Goal: Task Accomplishment & Management: Manage account settings

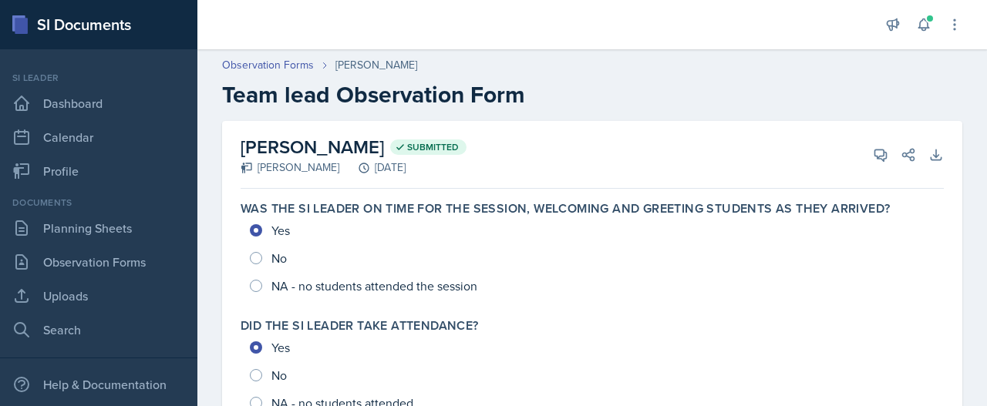
scroll to position [513, 0]
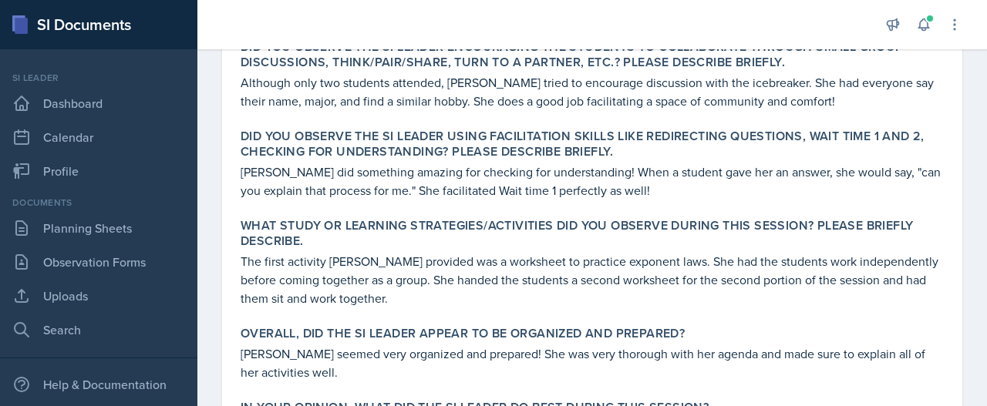
click at [637, 66] on label "Did you observe the SI Leader encouraging the students to collaborate through s…" at bounding box center [592, 54] width 703 height 31
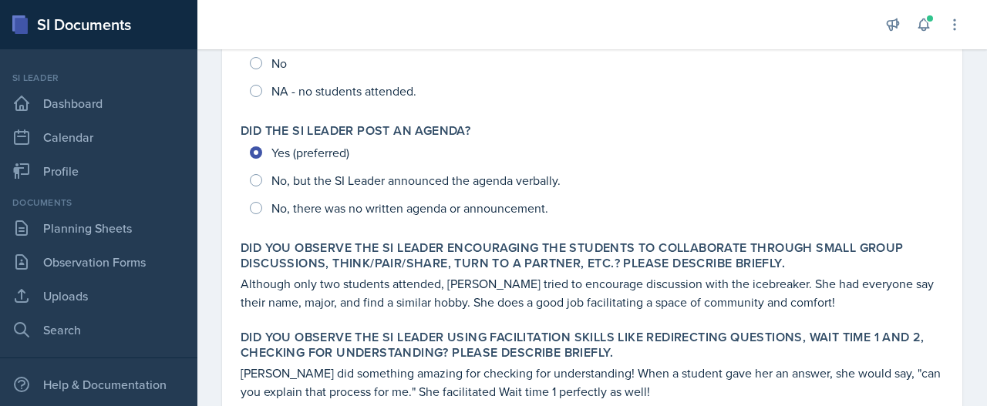
scroll to position [988, 0]
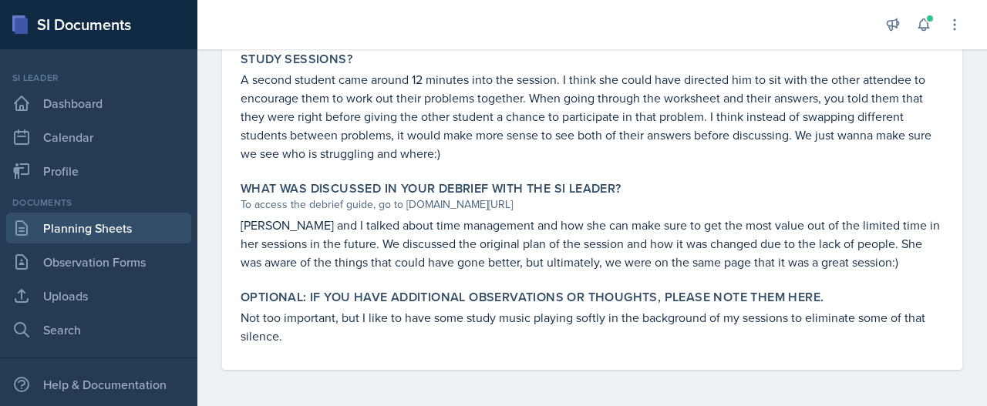
click at [151, 239] on link "Planning Sheets" at bounding box center [98, 228] width 185 height 31
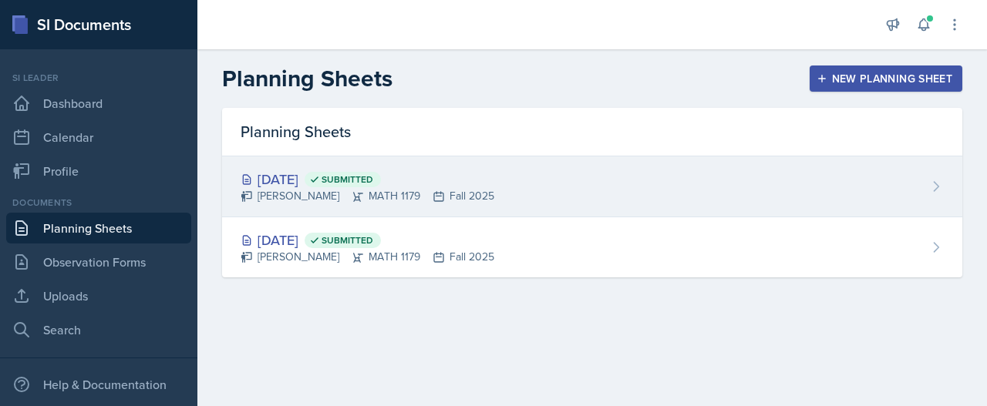
click at [362, 181] on span "Submitted" at bounding box center [343, 179] width 76 height 15
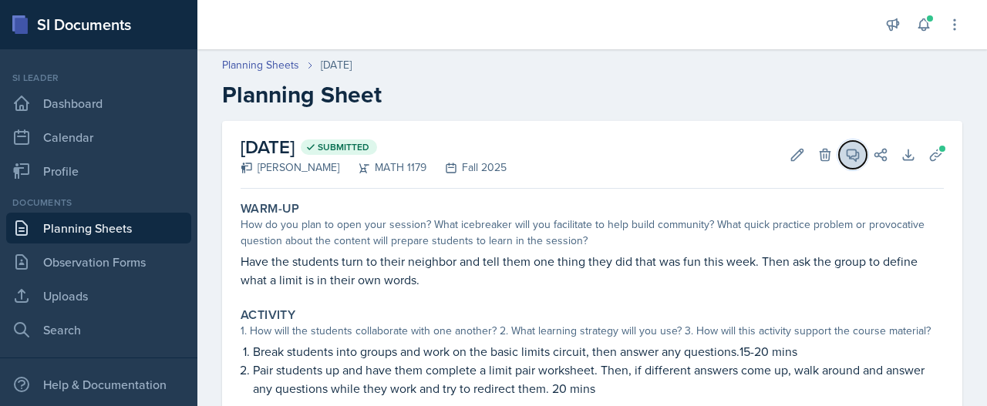
click at [847, 159] on icon at bounding box center [853, 156] width 12 height 12
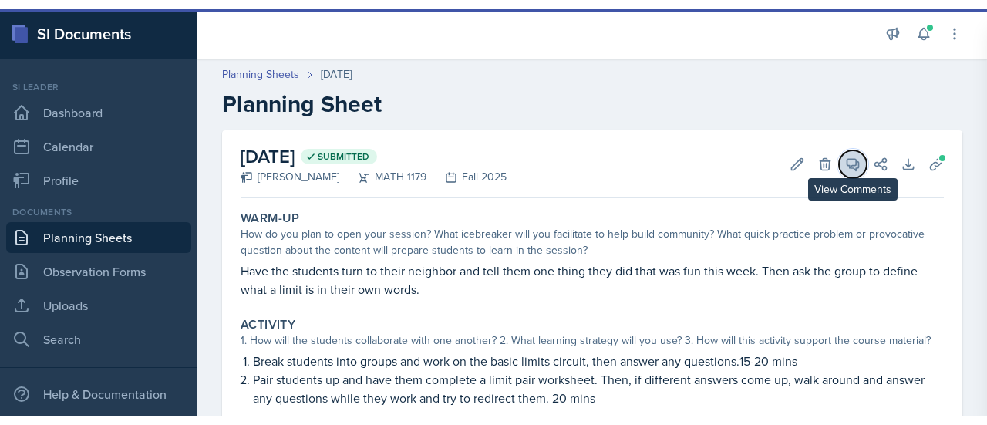
scroll to position [28, 0]
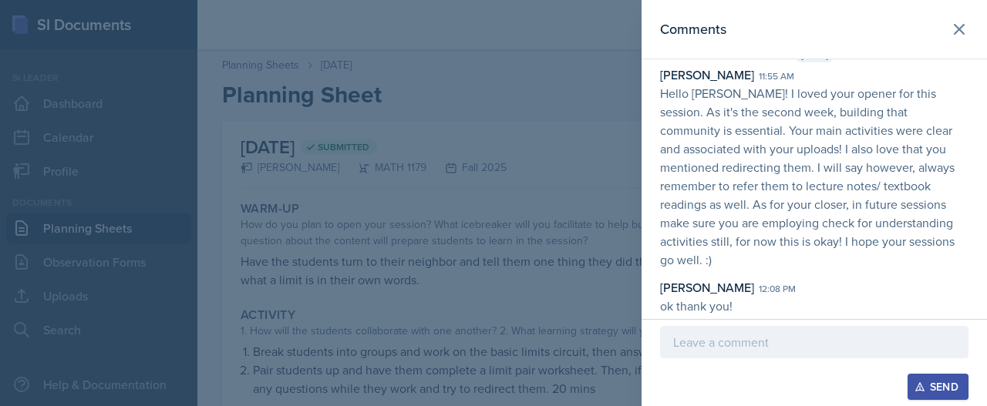
click at [537, 251] on div at bounding box center [493, 203] width 987 height 406
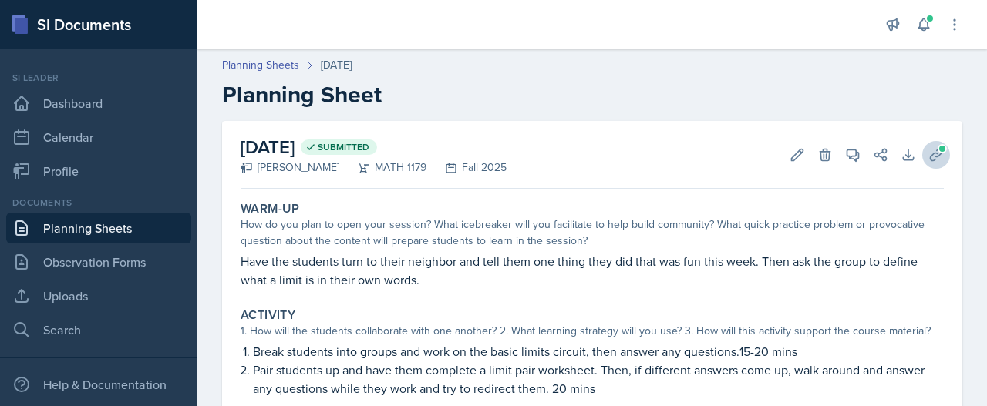
click at [922, 161] on button "Uploads" at bounding box center [936, 155] width 28 height 28
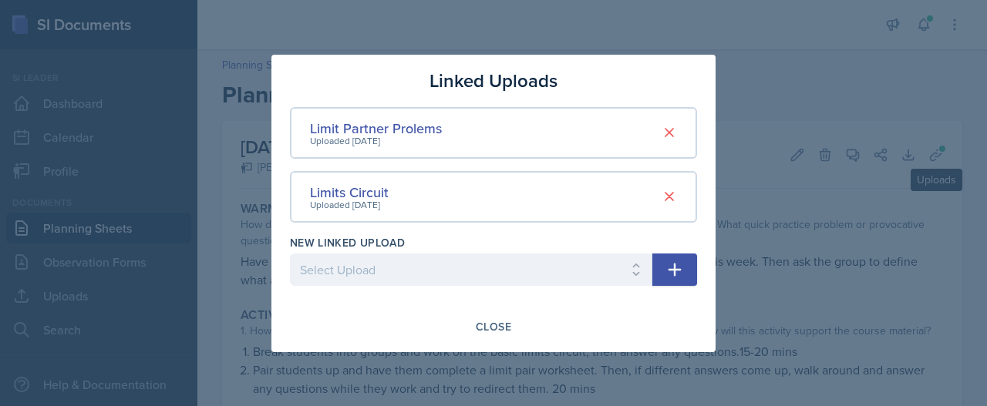
click at [469, 209] on div "Limits Circuit Uploaded [DATE]" at bounding box center [493, 197] width 407 height 52
click at [343, 213] on div "Limits Circuit Uploaded [DATE]" at bounding box center [493, 197] width 407 height 52
click at [346, 200] on div "Uploaded [DATE]" at bounding box center [349, 205] width 79 height 14
click at [355, 199] on div "Uploaded [DATE]" at bounding box center [349, 205] width 79 height 14
click at [356, 200] on div "Uploaded [DATE]" at bounding box center [349, 205] width 79 height 14
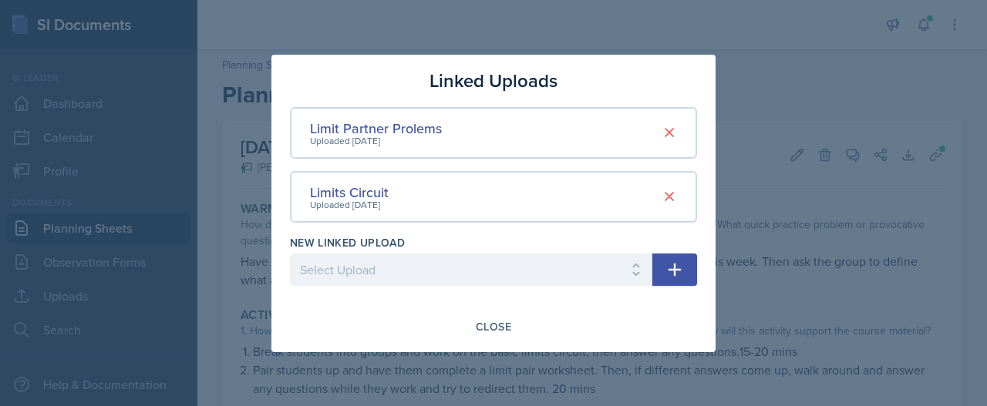
click at [361, 197] on div "Limits Circuit" at bounding box center [349, 192] width 79 height 21
click at [241, 297] on main "Planning Sheets [DATE] Planning Sheet [DATE] Submitted [PERSON_NAME] MATH 1179 …" at bounding box center [591, 227] width 789 height 357
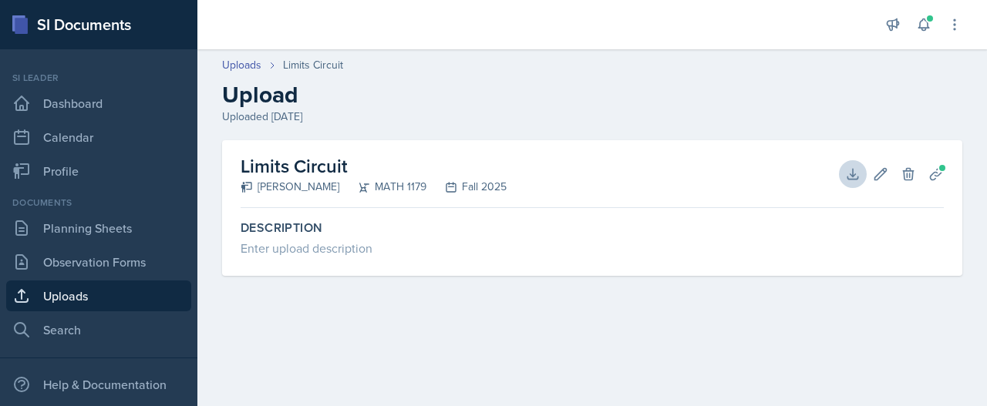
click at [863, 166] on button "Download" at bounding box center [853, 174] width 28 height 28
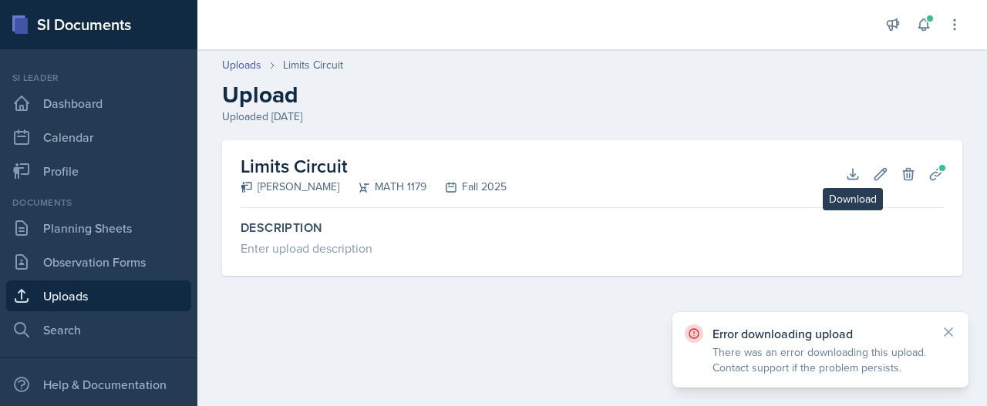
click at [320, 183] on div "[PERSON_NAME]" at bounding box center [290, 187] width 99 height 16
click at [288, 254] on div "Enter upload description" at bounding box center [592, 248] width 703 height 19
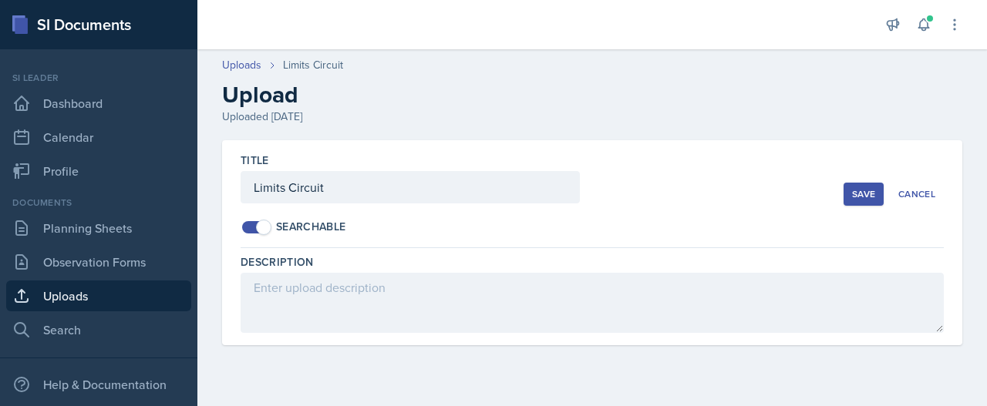
click at [125, 308] on link "Uploads" at bounding box center [98, 296] width 185 height 31
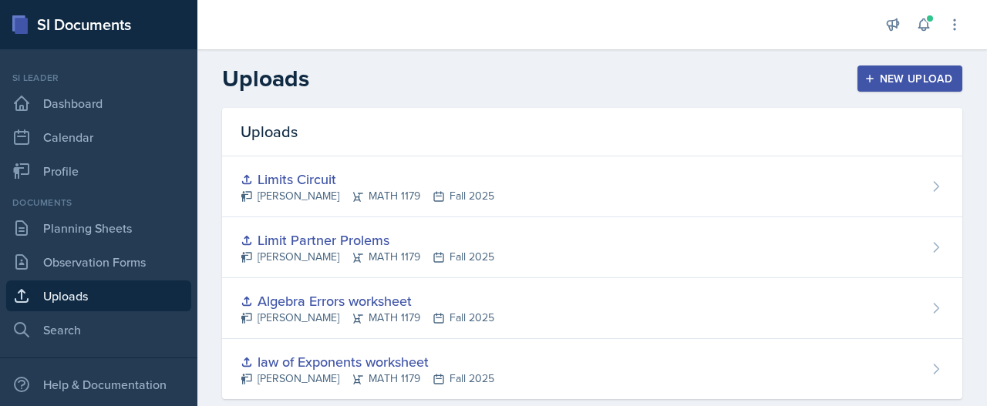
click at [123, 307] on link "Uploads" at bounding box center [98, 296] width 185 height 31
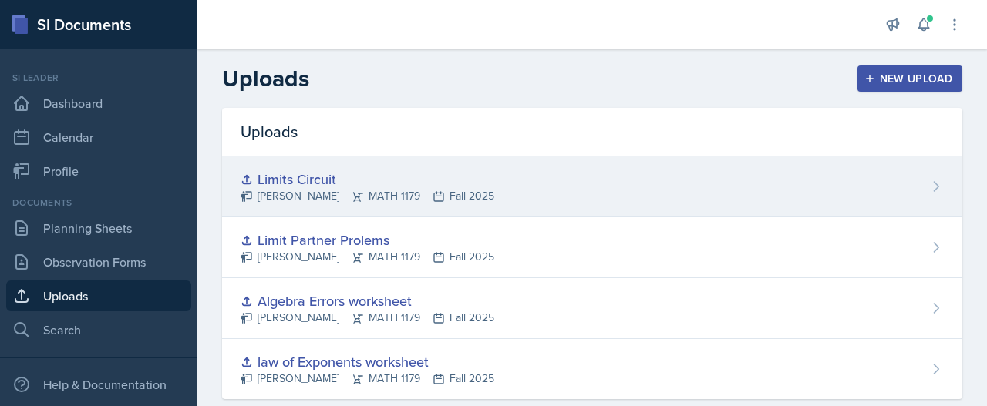
click at [315, 190] on div "[PERSON_NAME] MATH 1179 Fall 2025" at bounding box center [368, 196] width 254 height 16
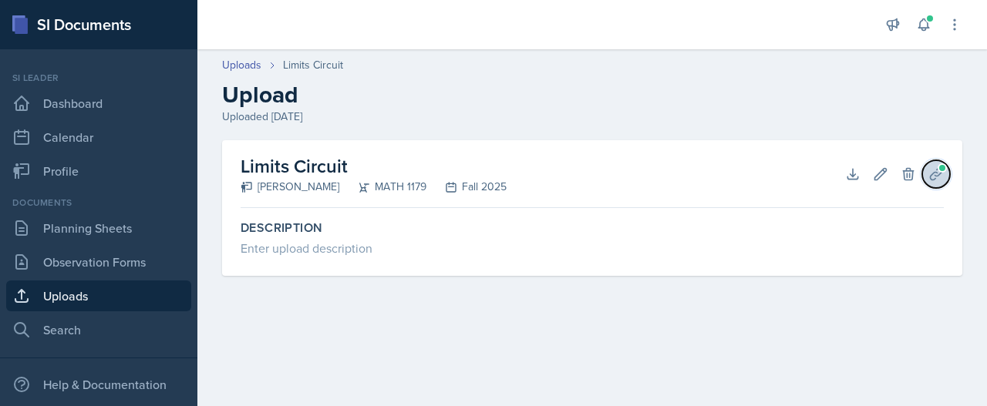
click at [942, 173] on icon at bounding box center [935, 174] width 15 height 15
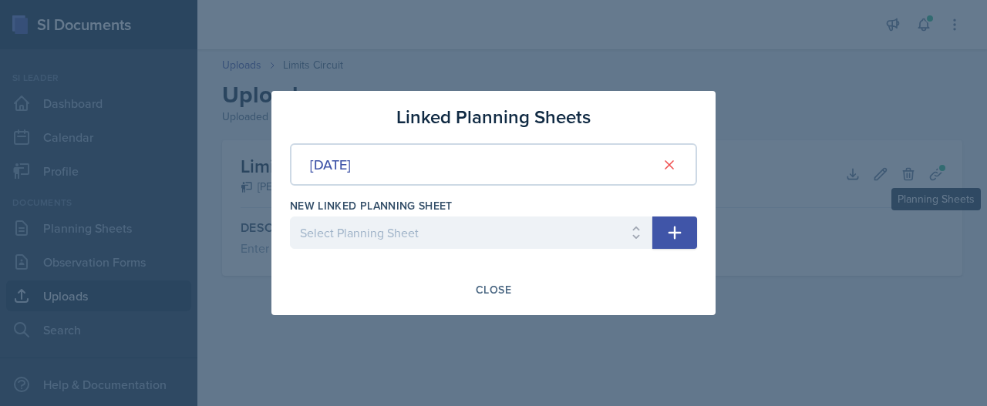
click at [927, 256] on div at bounding box center [493, 203] width 987 height 406
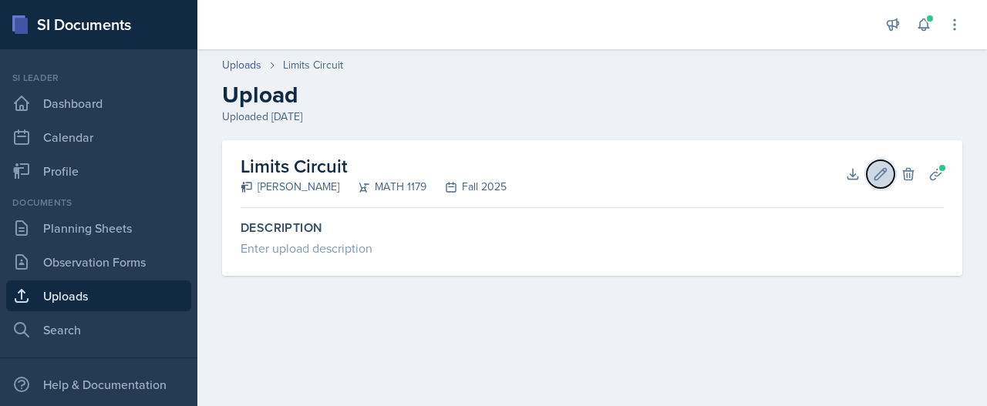
click at [882, 168] on icon at bounding box center [880, 174] width 15 height 15
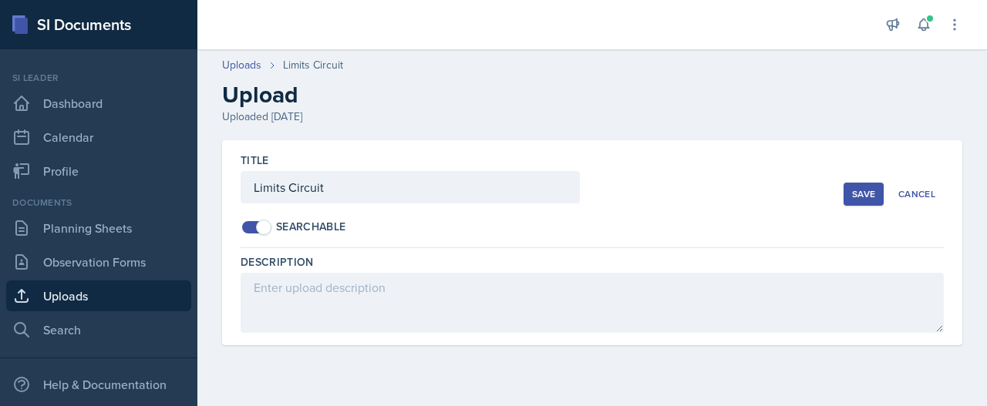
click at [864, 195] on div "Save" at bounding box center [863, 194] width 23 height 12
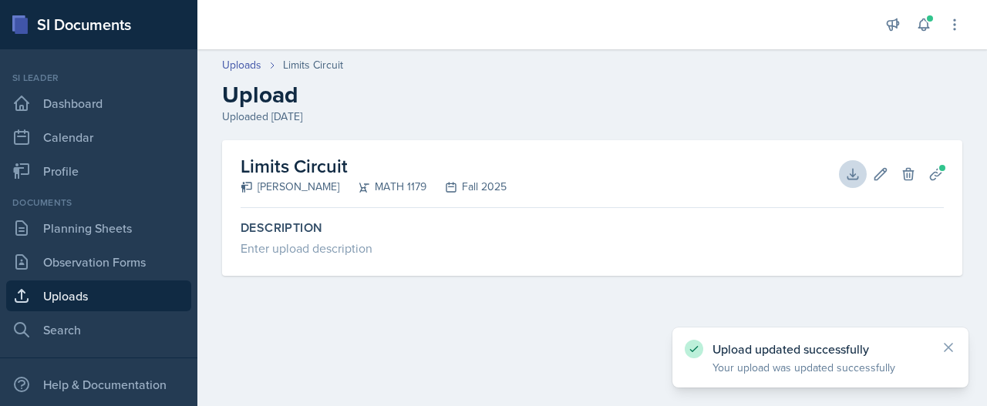
click at [856, 185] on button "Download" at bounding box center [853, 174] width 28 height 28
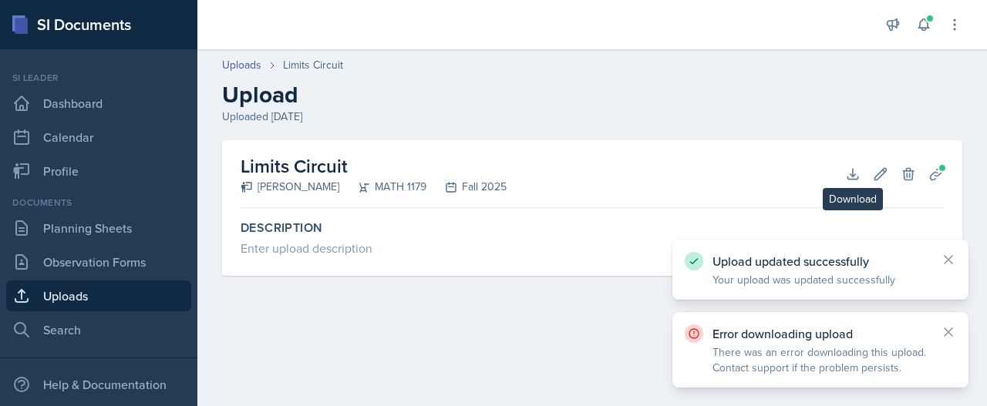
click at [836, 364] on p "There was an error downloading this upload. Contact support if the problem pers…" at bounding box center [820, 360] width 216 height 31
click at [840, 361] on p "There was an error downloading this upload. Contact support if the problem pers…" at bounding box center [820, 360] width 216 height 31
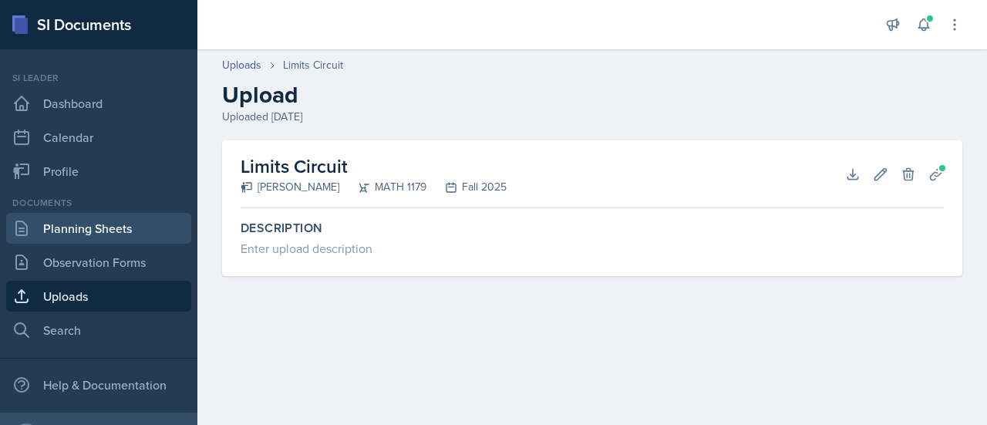
click at [143, 232] on link "Planning Sheets" at bounding box center [98, 228] width 185 height 31
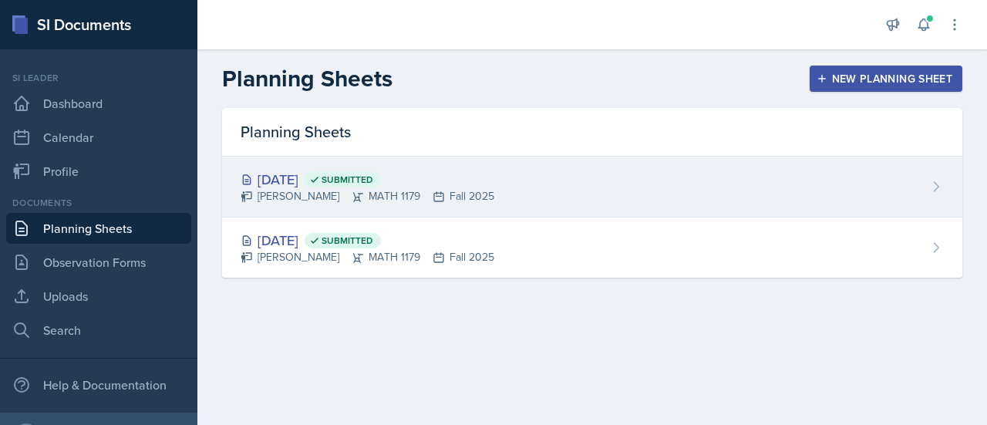
click at [373, 182] on span "Submitted" at bounding box center [347, 179] width 52 height 12
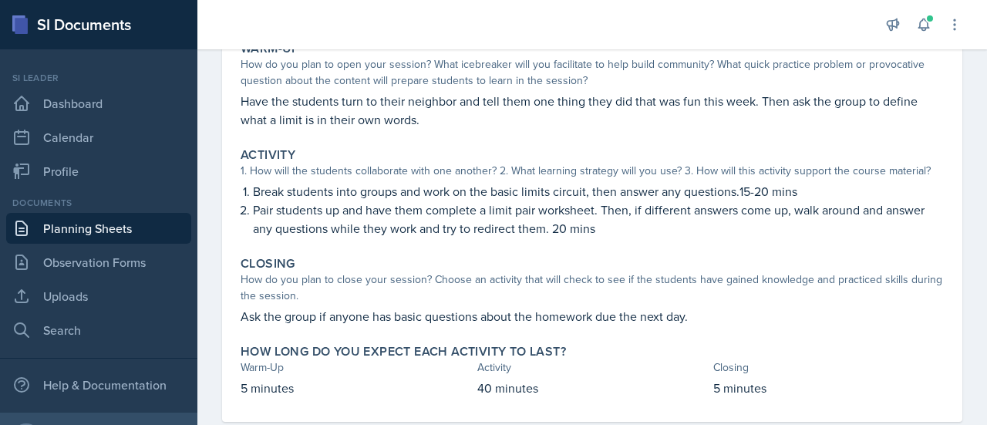
scroll to position [193, 0]
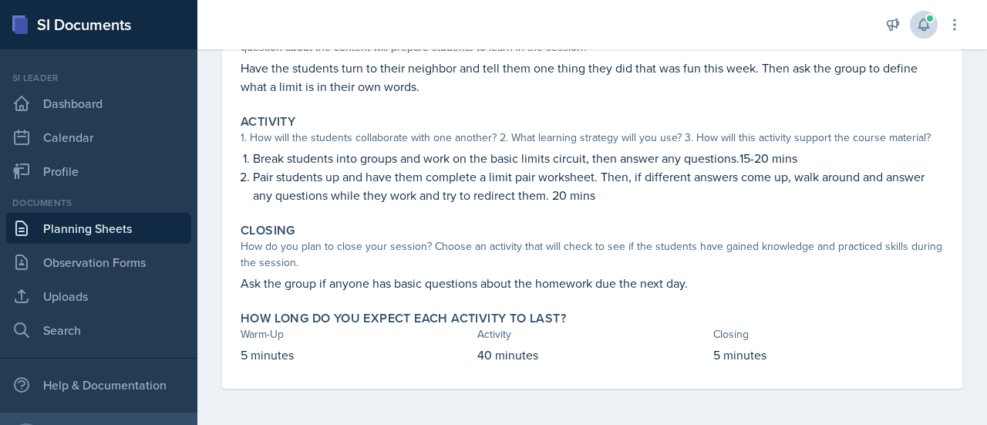
click at [919, 28] on icon at bounding box center [923, 25] width 10 height 12
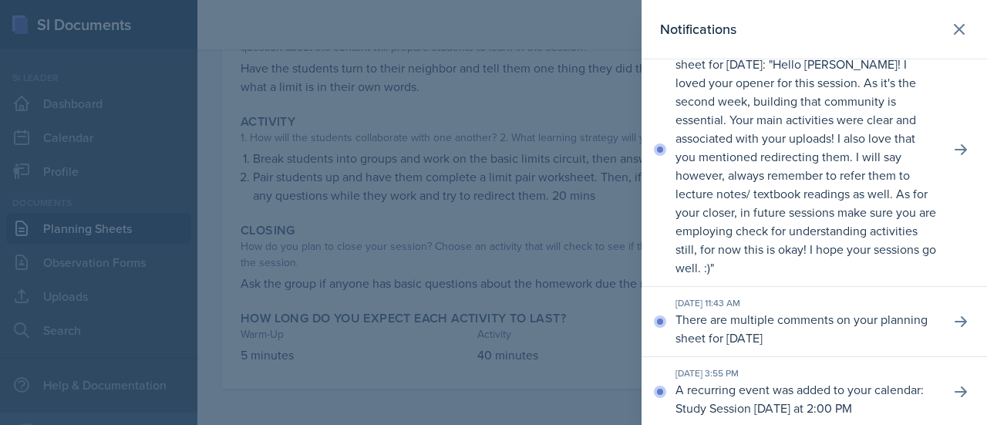
scroll to position [205, 0]
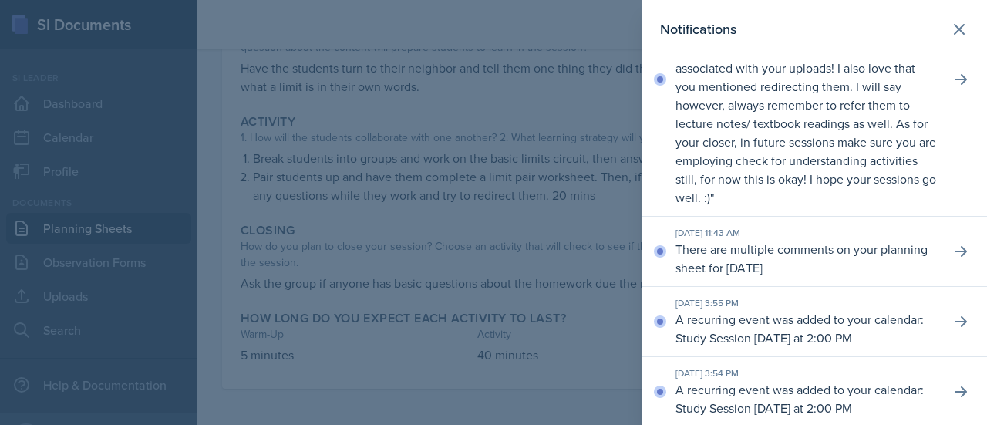
click at [861, 244] on p "There are multiple comments on your planning sheet for [DATE]" at bounding box center [806, 258] width 262 height 37
click at [860, 251] on p "There are multiple comments on your planning sheet for [DATE]" at bounding box center [806, 258] width 262 height 37
click at [954, 248] on icon at bounding box center [960, 251] width 12 height 11
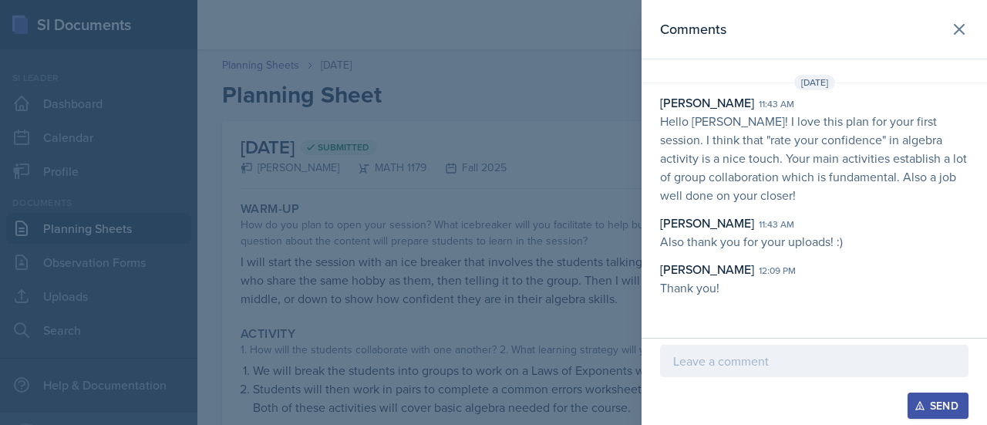
click at [398, 146] on div at bounding box center [493, 212] width 987 height 425
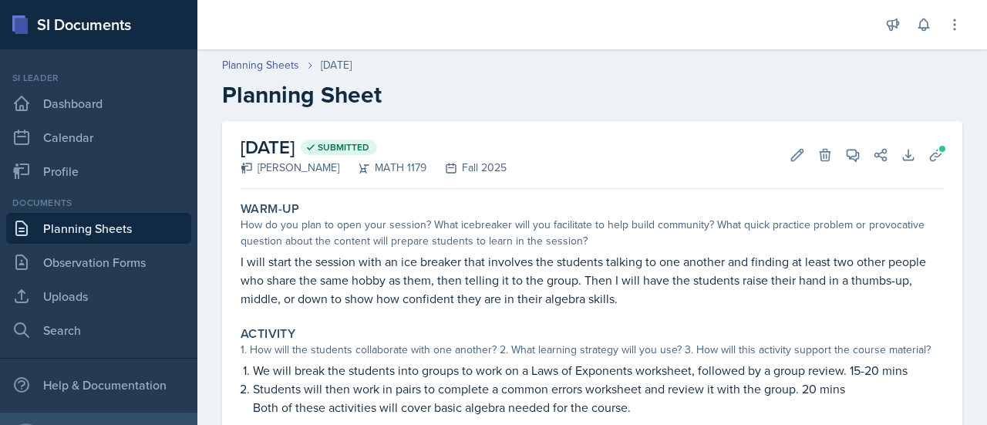
click at [109, 223] on link "Planning Sheets" at bounding box center [98, 228] width 185 height 31
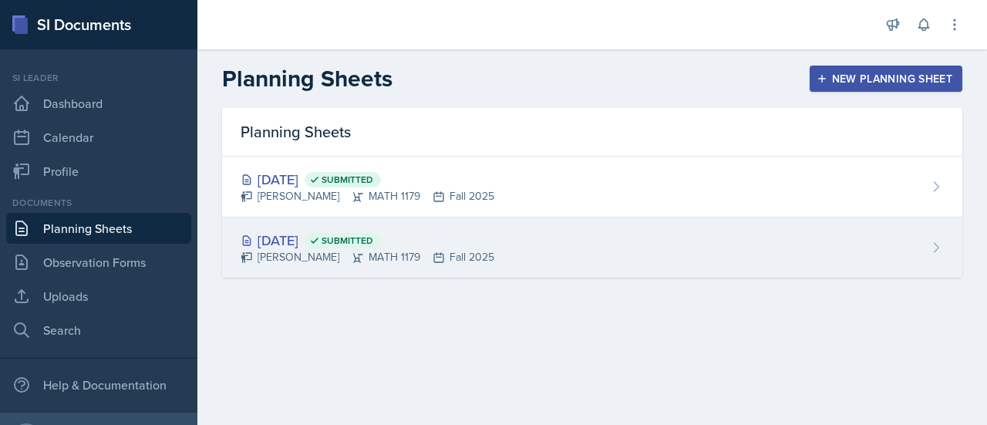
click at [318, 249] on div "[PERSON_NAME] MATH 1179 Fall 2025" at bounding box center [368, 257] width 254 height 16
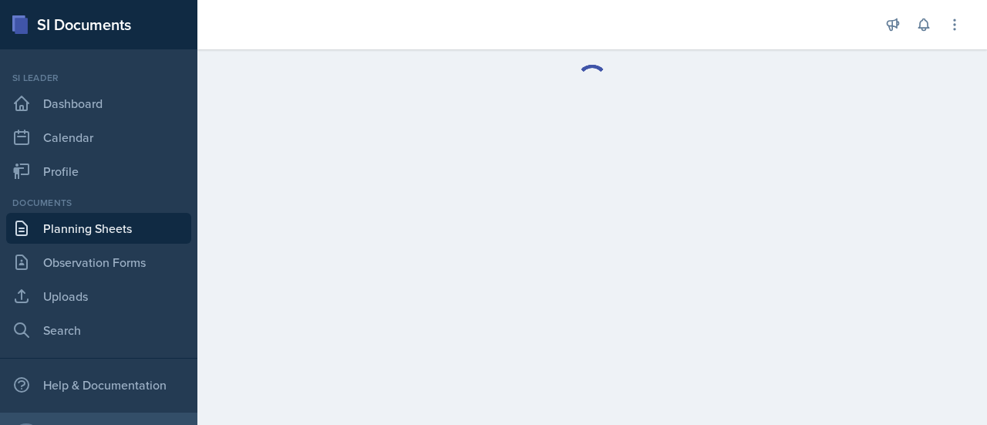
click at [129, 226] on link "Planning Sheets" at bounding box center [98, 228] width 185 height 31
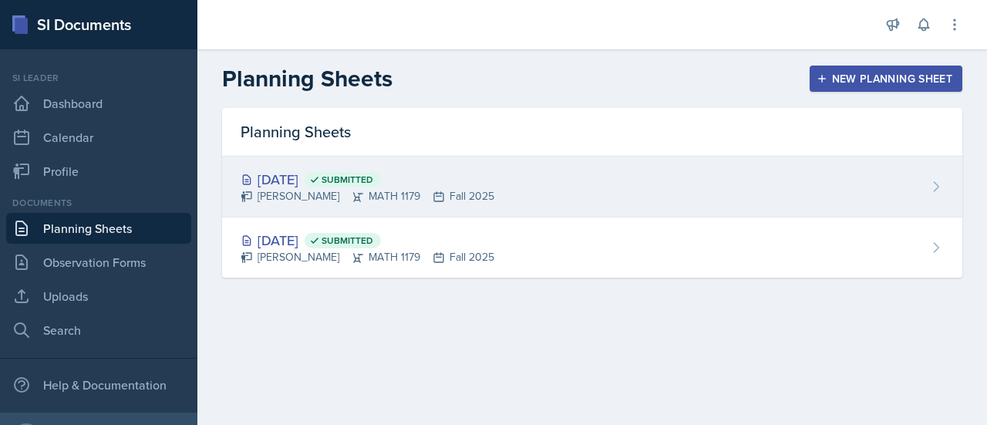
click at [305, 179] on div "[DATE] Submitted" at bounding box center [368, 179] width 254 height 21
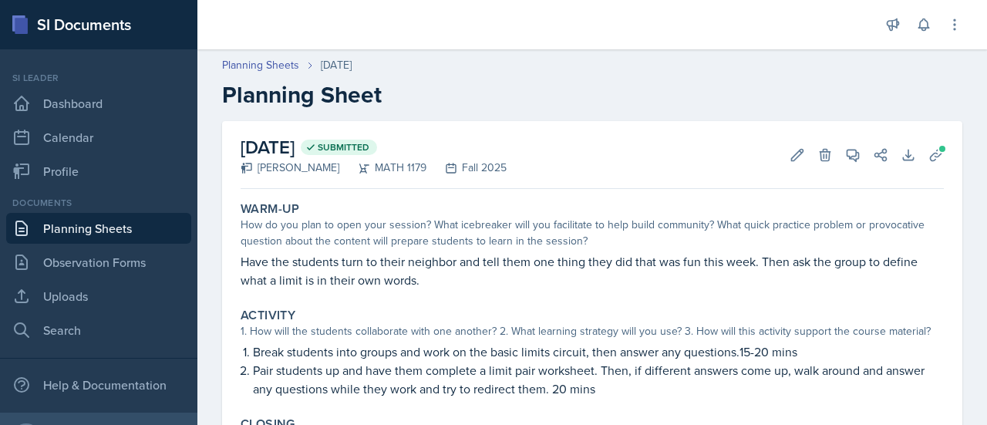
click at [567, 352] on p "Break students into groups and work on the basic limits circuit, then answer an…" at bounding box center [598, 351] width 691 height 19
copy p "circuit"
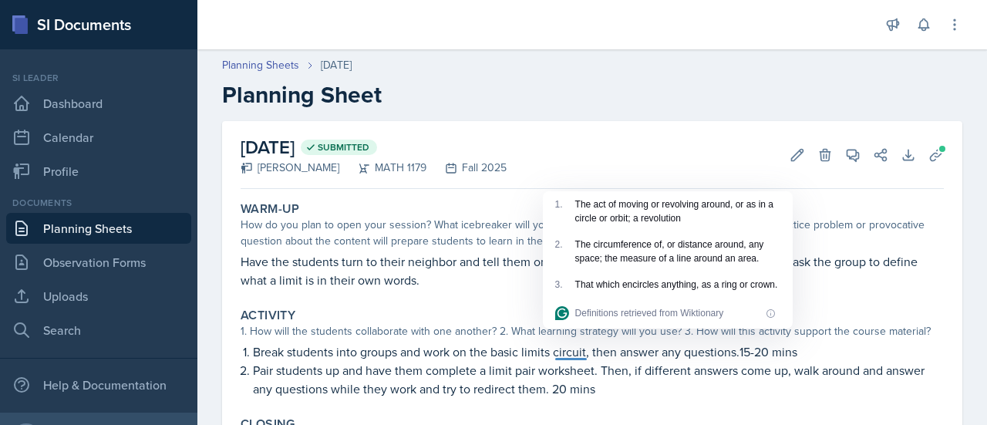
click at [461, 317] on div "Activity" at bounding box center [592, 315] width 703 height 15
